Goal: Transaction & Acquisition: Book appointment/travel/reservation

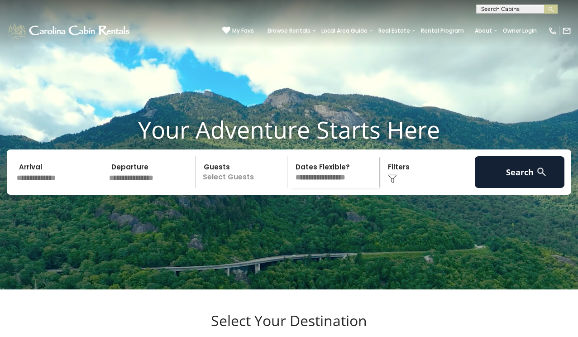
click at [527, 10] on input "text" at bounding box center [515, 10] width 79 height 9
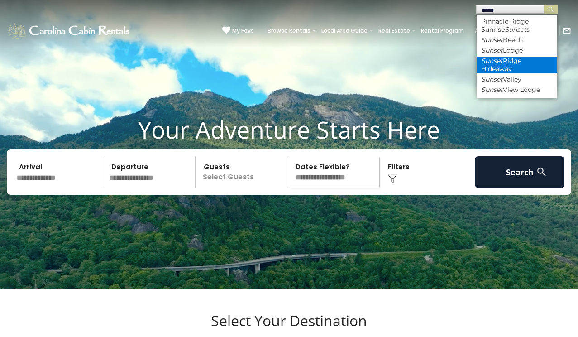
type input "******"
click at [501, 58] on em "Sunset" at bounding box center [492, 61] width 22 height 8
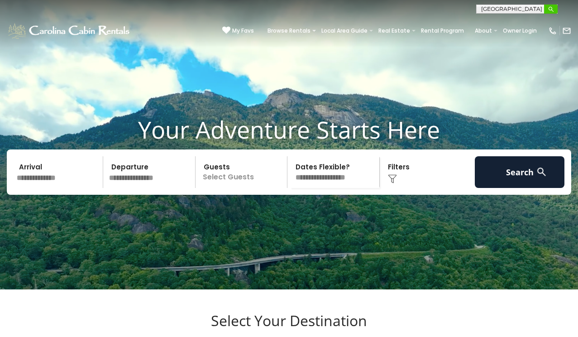
click at [550, 6] on img "submit" at bounding box center [550, 9] width 7 height 7
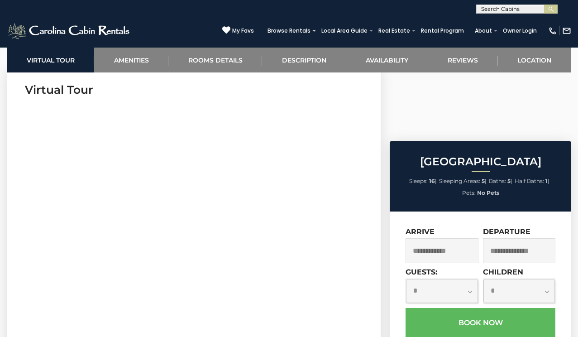
scroll to position [389, 0]
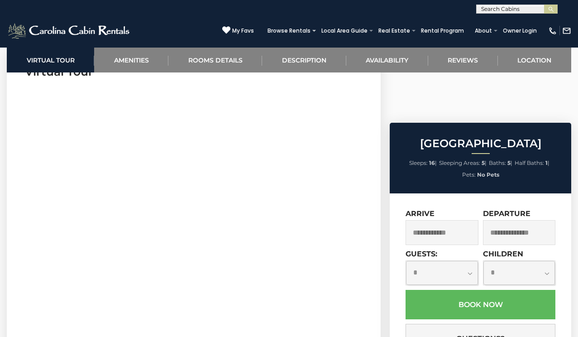
click at [461, 220] on input "text" at bounding box center [441, 232] width 72 height 25
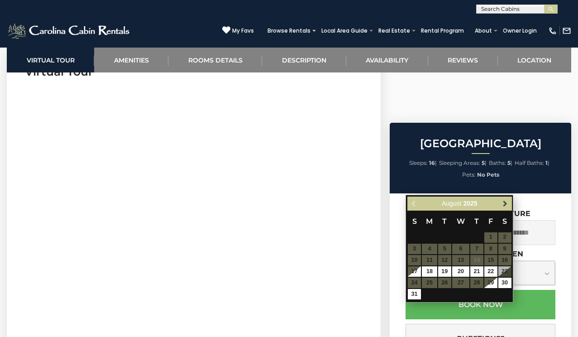
click at [503, 200] on span "Next" at bounding box center [504, 203] width 7 height 7
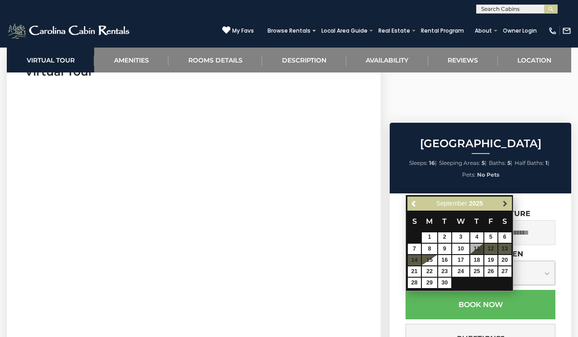
click at [503, 201] on span "Next" at bounding box center [504, 203] width 7 height 7
